Goal: Information Seeking & Learning: Learn about a topic

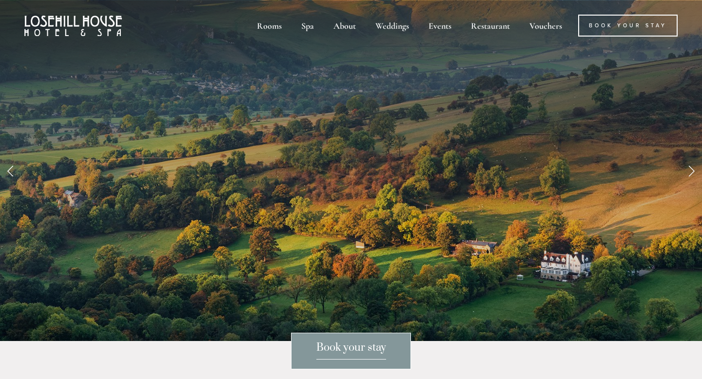
scroll to position [8, 0]
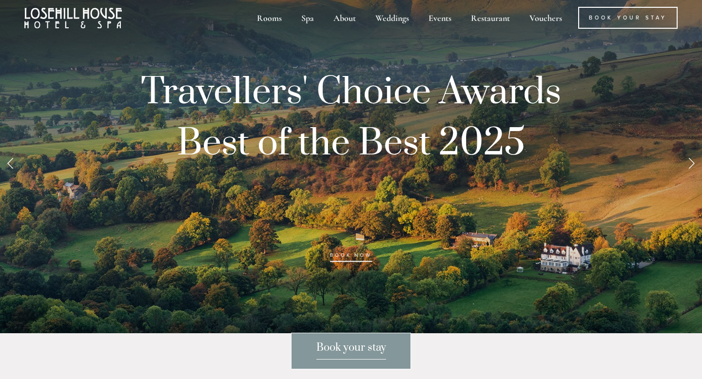
click at [651, 31] on div "Rooms Rooms Your Stay Book a stay Offers Spa About" at bounding box center [351, 17] width 682 height 51
click at [649, 20] on link "Book Your Stay" at bounding box center [627, 18] width 99 height 22
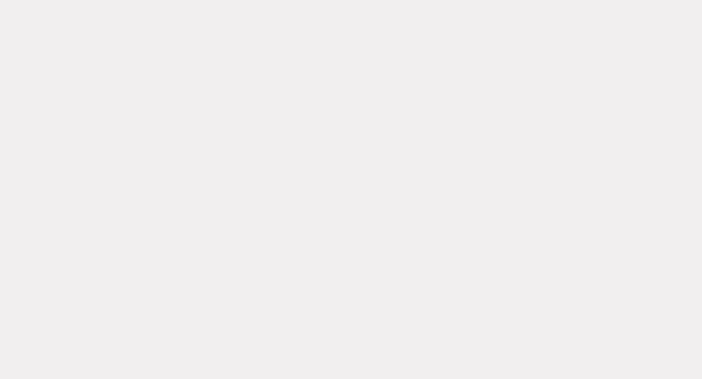
scroll to position [50, 0]
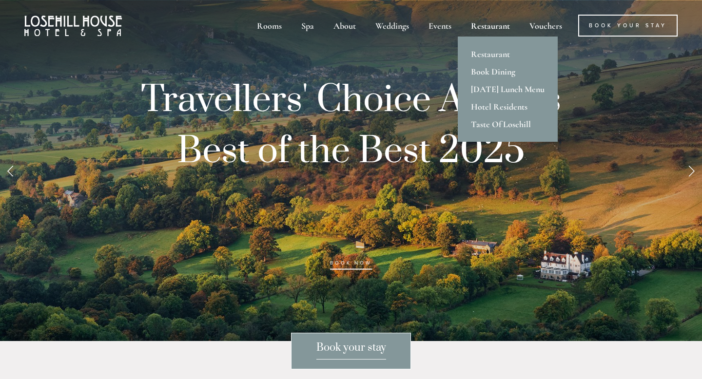
click at [499, 29] on div "Restaurant" at bounding box center [490, 26] width 57 height 22
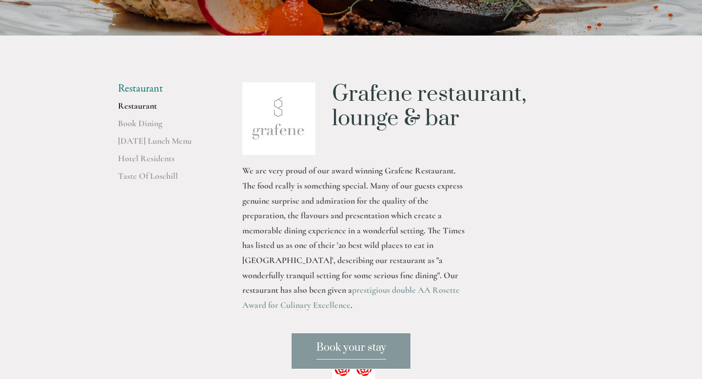
scroll to position [215, 0]
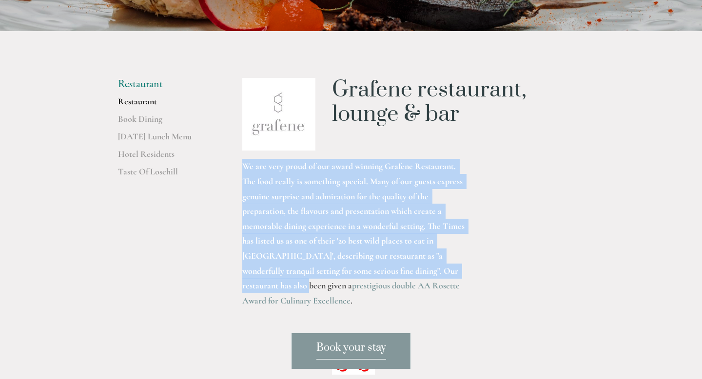
drag, startPoint x: 243, startPoint y: 164, endPoint x: 455, endPoint y: 276, distance: 239.8
click at [455, 276] on div "We are very proud of our award winning Grafene Restaurant. The food really is s…" at bounding box center [353, 248] width 239 height 195
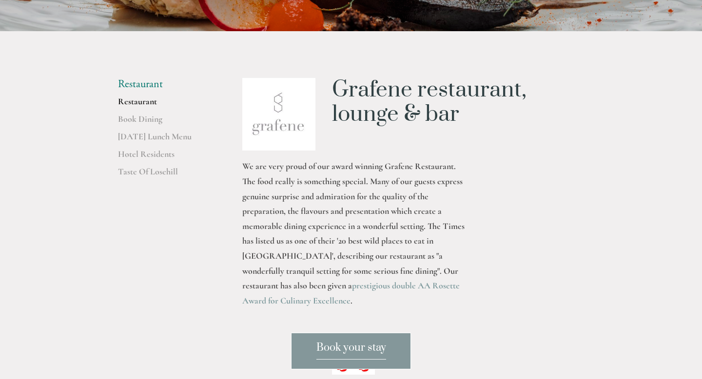
drag, startPoint x: 468, startPoint y: 289, endPoint x: 239, endPoint y: 164, distance: 260.8
click at [239, 164] on div "We are very proud of our award winning Grafene Restaurant. The food really is s…" at bounding box center [353, 248] width 239 height 195
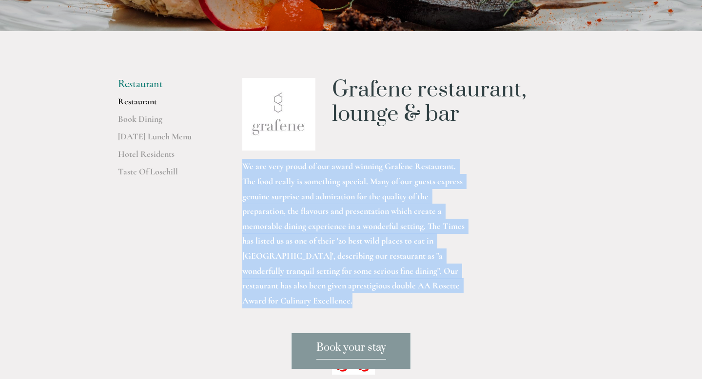
drag, startPoint x: 236, startPoint y: 162, endPoint x: 472, endPoint y: 283, distance: 264.8
click at [472, 283] on div "We are very proud of our award winning Grafene Restaurant. The food really is s…" at bounding box center [413, 355] width 358 height 409
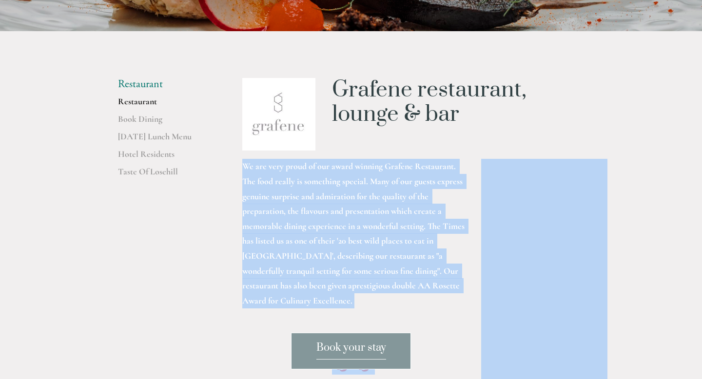
copy div "We are very proud of our award winning Grafene Restaurant. The food really is s…"
click at [410, 230] on p "We are very proud of our award winning Grafene Restaurant. The food really is s…" at bounding box center [353, 233] width 222 height 149
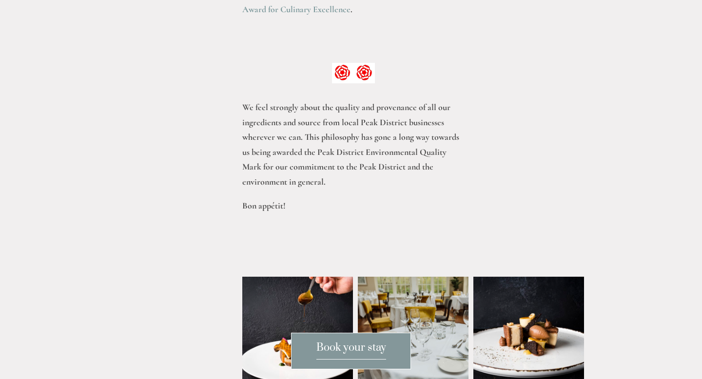
scroll to position [517, 0]
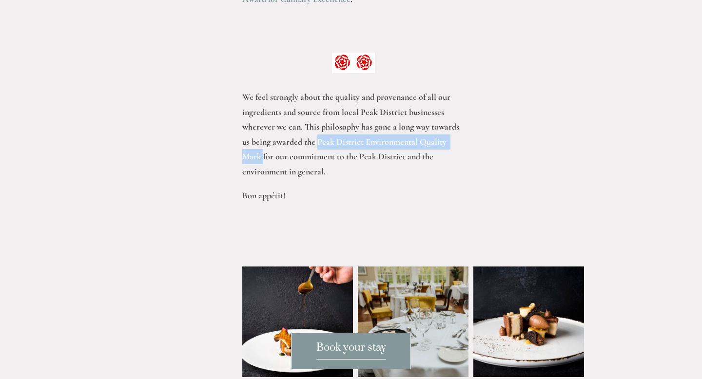
drag, startPoint x: 316, startPoint y: 125, endPoint x: 262, endPoint y: 142, distance: 56.7
click at [262, 142] on p "We feel strongly about the quality and provenance of all our ingredients and so…" at bounding box center [353, 135] width 222 height 90
copy p "Peak District Environmental Quality Mark"
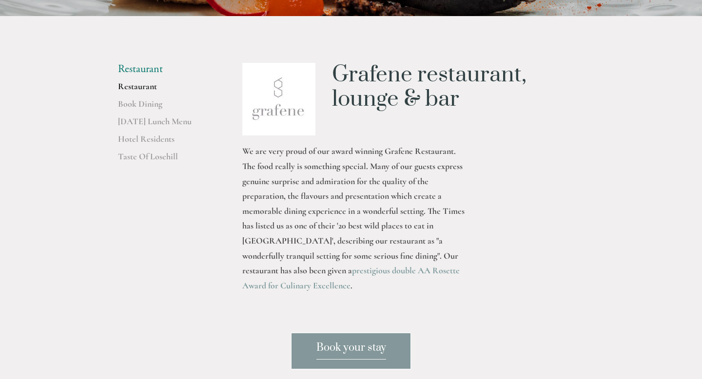
scroll to position [231, 0]
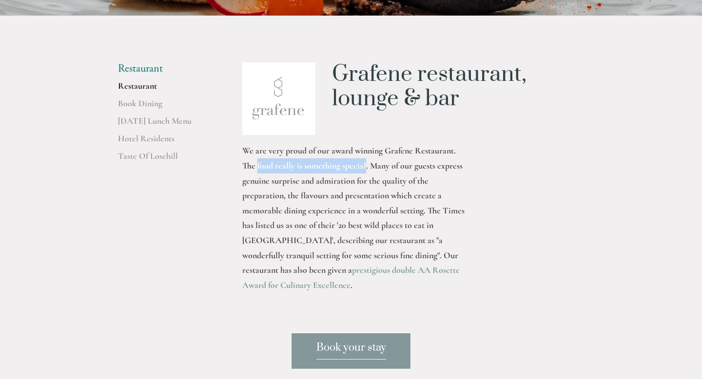
drag, startPoint x: 256, startPoint y: 165, endPoint x: 364, endPoint y: 167, distance: 108.2
click at [364, 167] on p "We are very proud of our award winning Grafene Restaurant. The food really is s…" at bounding box center [353, 217] width 222 height 149
copy p "food really is something special"
